Goal: Use online tool/utility: Utilize a website feature to perform a specific function

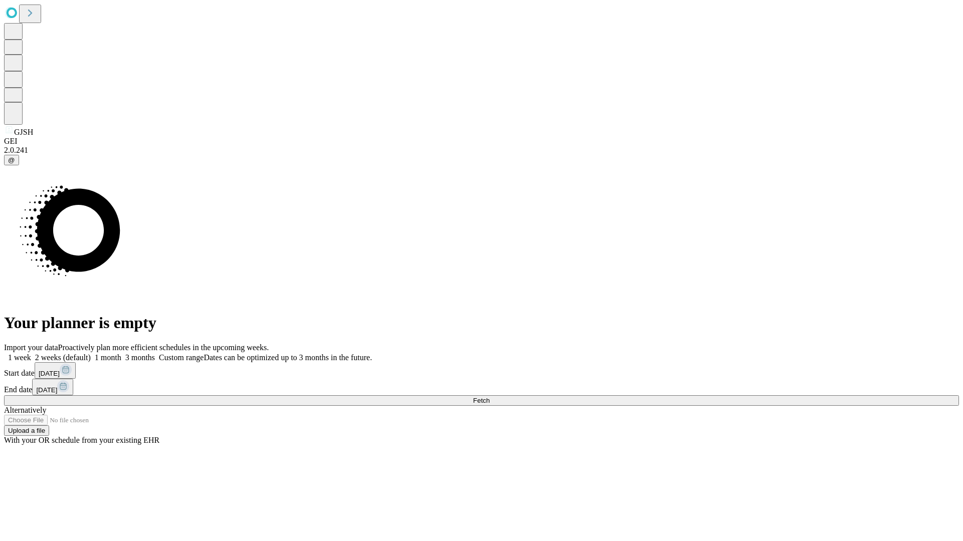
click at [489, 397] on span "Fetch" at bounding box center [481, 401] width 17 height 8
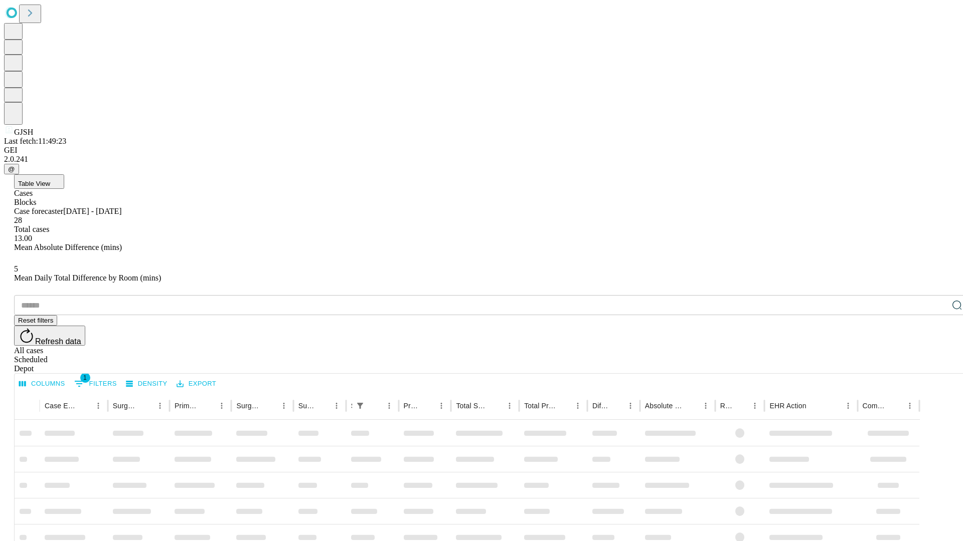
click at [50, 180] on span "Table View" at bounding box center [34, 184] width 32 height 8
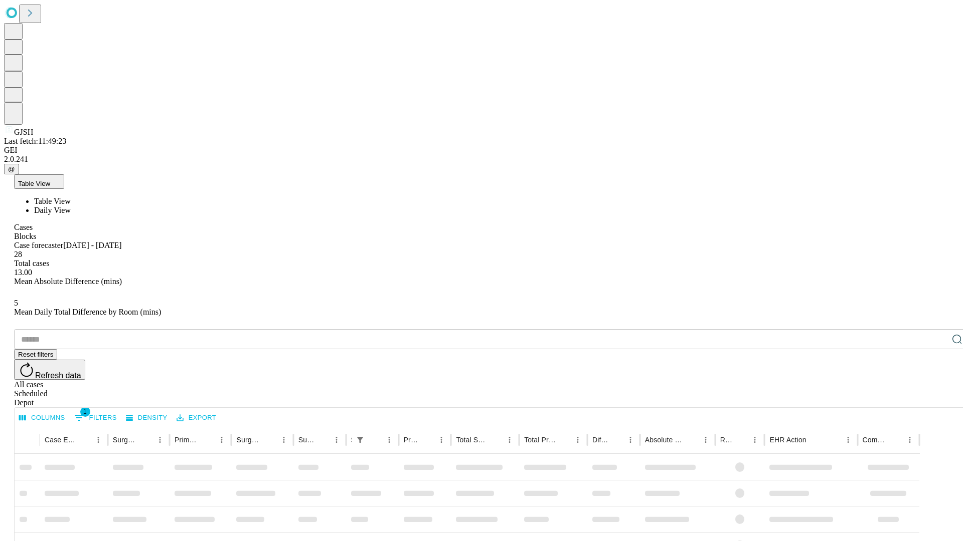
click at [71, 206] on span "Daily View" at bounding box center [52, 210] width 37 height 9
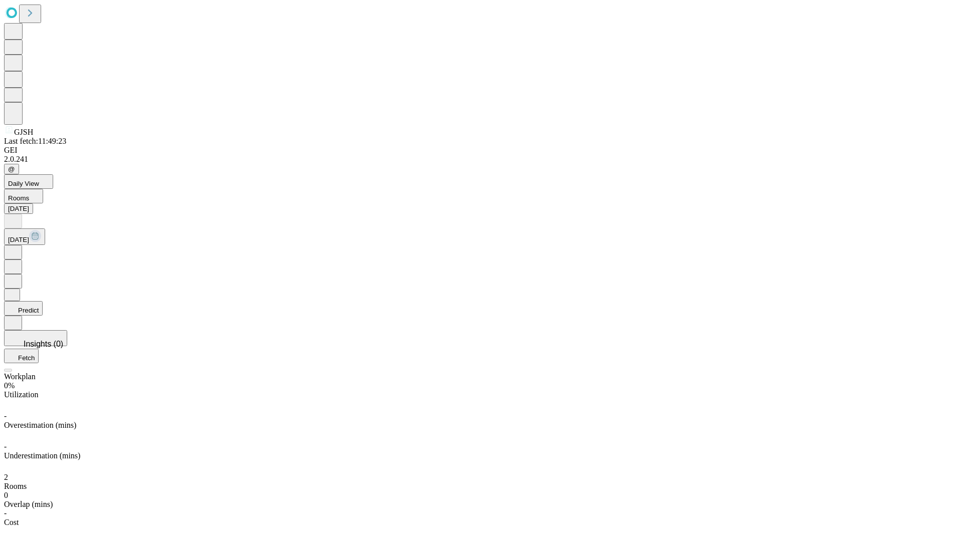
click at [43, 301] on button "Predict" at bounding box center [23, 308] width 39 height 15
